Goal: Use online tool/utility: Utilize a website feature to perform a specific function

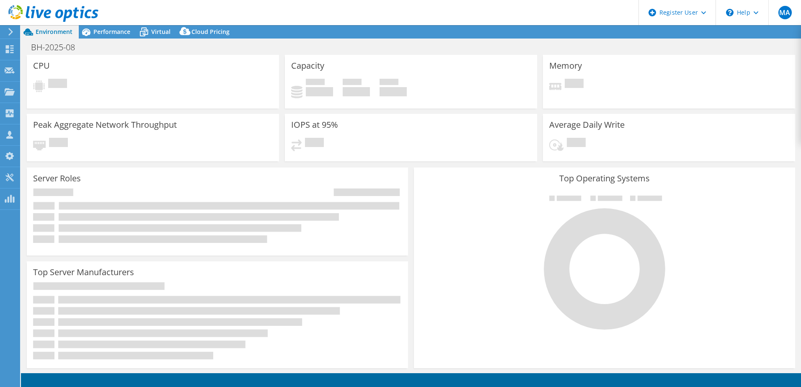
select select "USD"
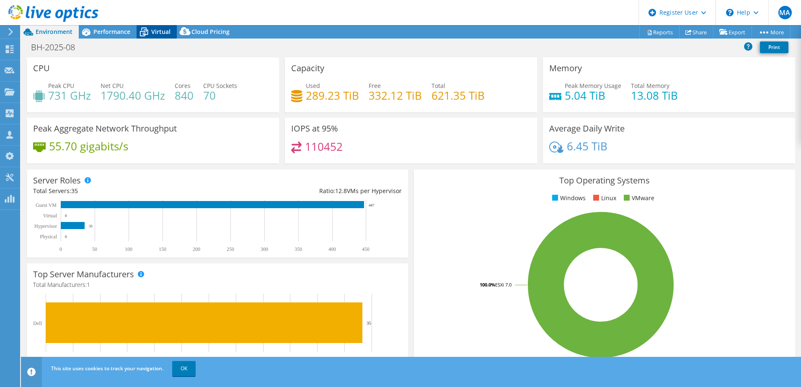
click at [156, 29] on span "Virtual" at bounding box center [160, 32] width 19 height 8
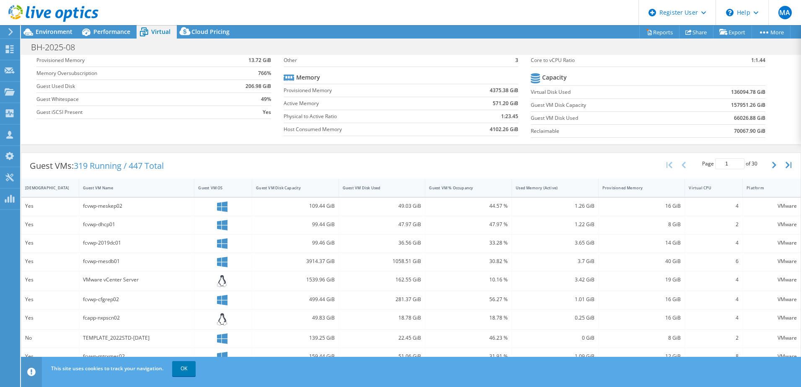
scroll to position [126, 0]
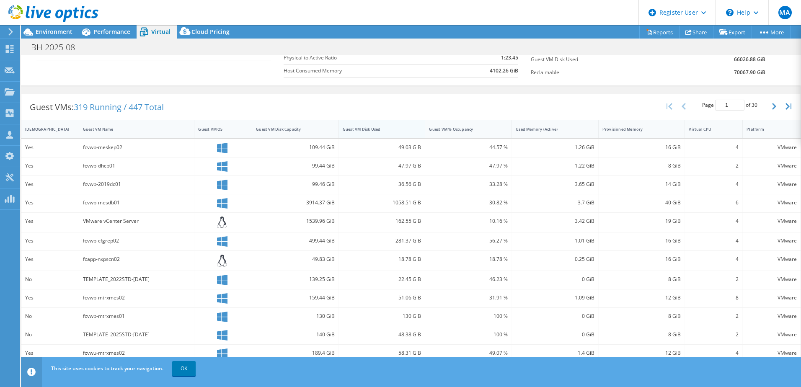
click at [390, 132] on div "Guest VM Disk Used" at bounding box center [377, 129] width 69 height 5
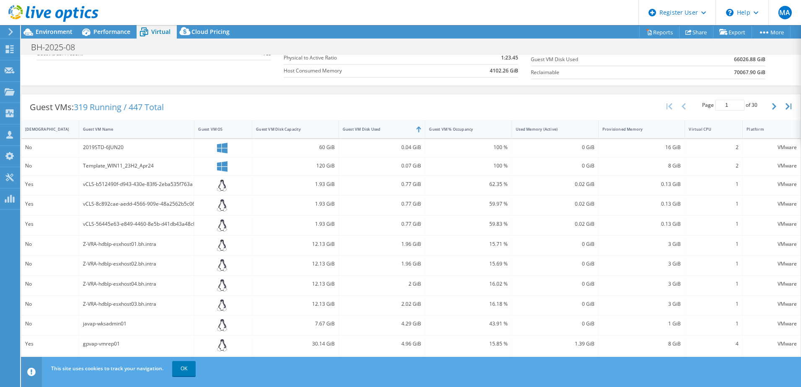
click at [390, 132] on div "Guest VM Disk Used" at bounding box center [377, 129] width 69 height 5
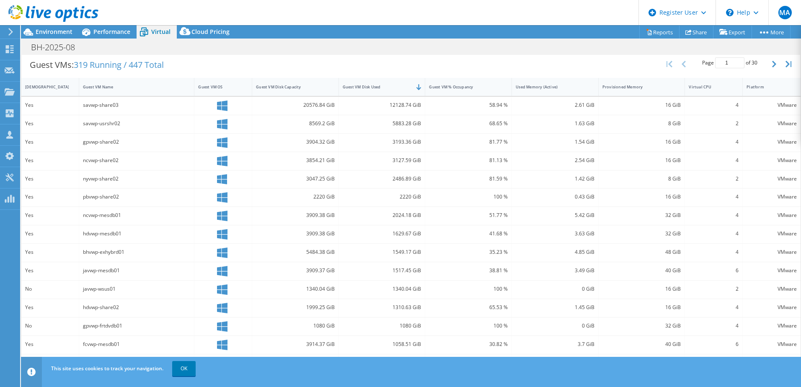
scroll to position [176, 0]
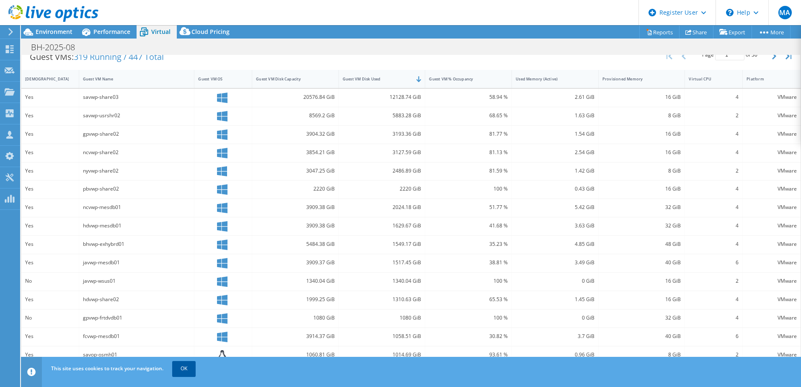
click at [191, 376] on div "This site uses cookies to track your navigation. OK" at bounding box center [426, 368] width 755 height 23
click at [191, 373] on link "OK" at bounding box center [183, 368] width 23 height 15
